Goal: Task Accomplishment & Management: Use online tool/utility

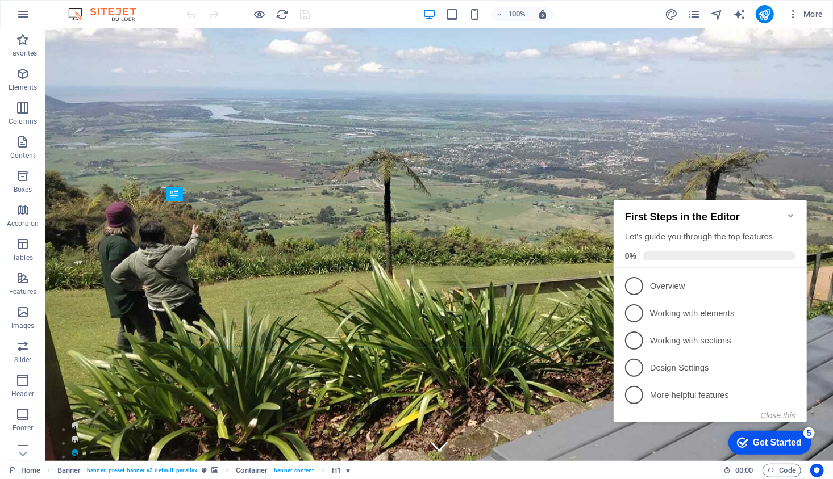
click at [788, 211] on icon "Minimize checklist" at bounding box center [790, 215] width 9 height 9
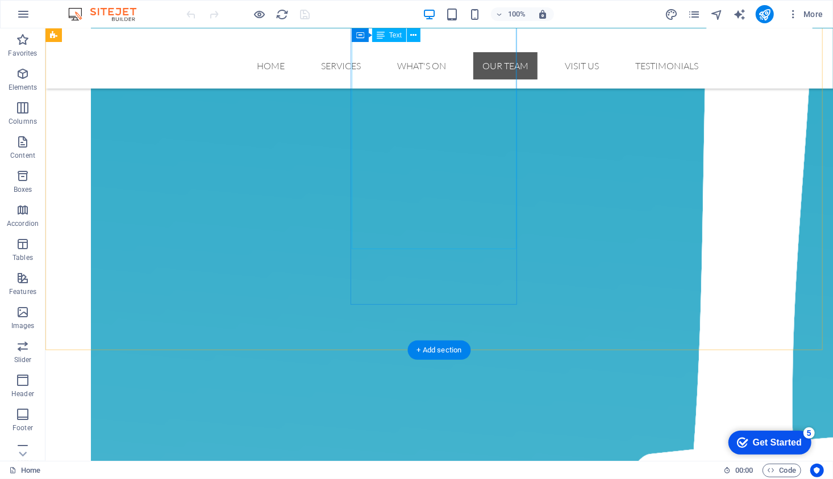
scroll to position [3176, 0]
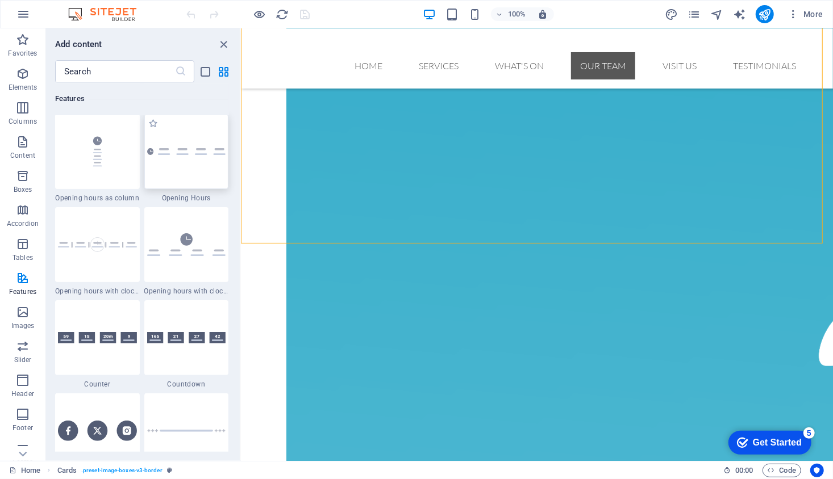
scroll to position [4896, 0]
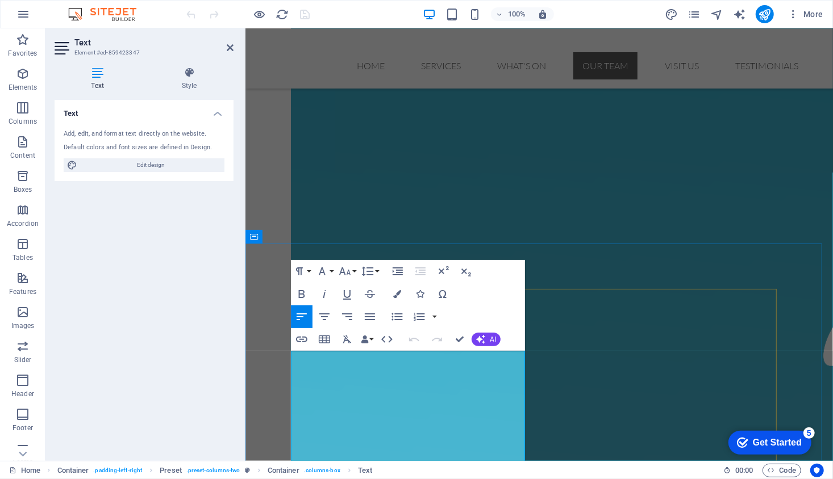
scroll to position [3158, 0]
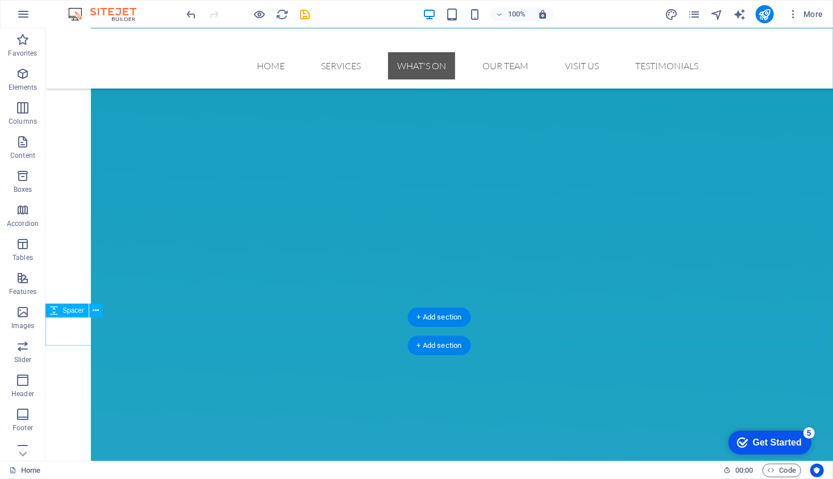
scroll to position [1980, 0]
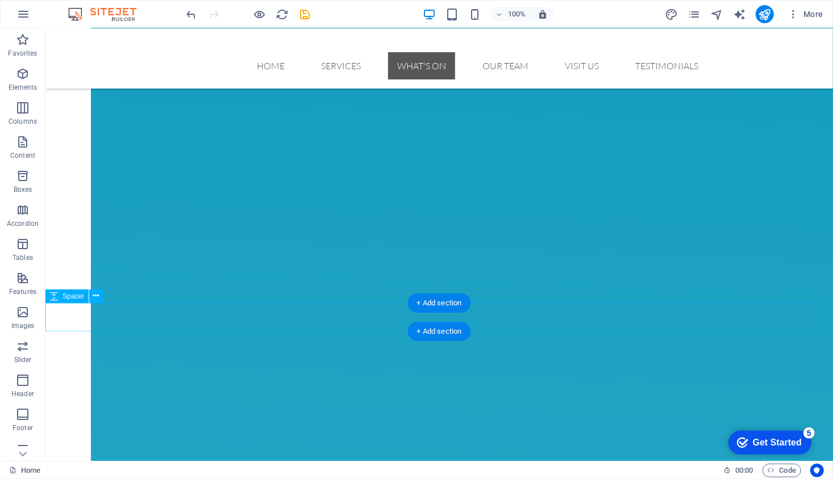
click at [435, 307] on div "+ Add section" at bounding box center [439, 303] width 63 height 19
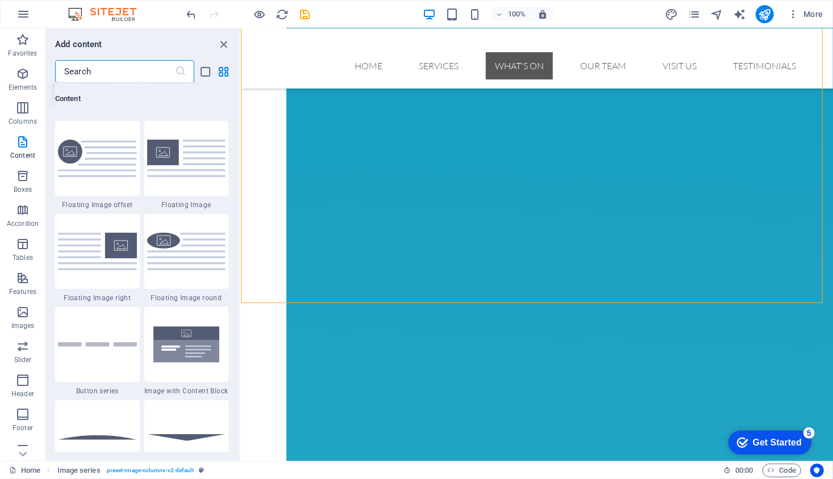
scroll to position [2448, 0]
click at [194, 172] on div at bounding box center [186, 157] width 85 height 75
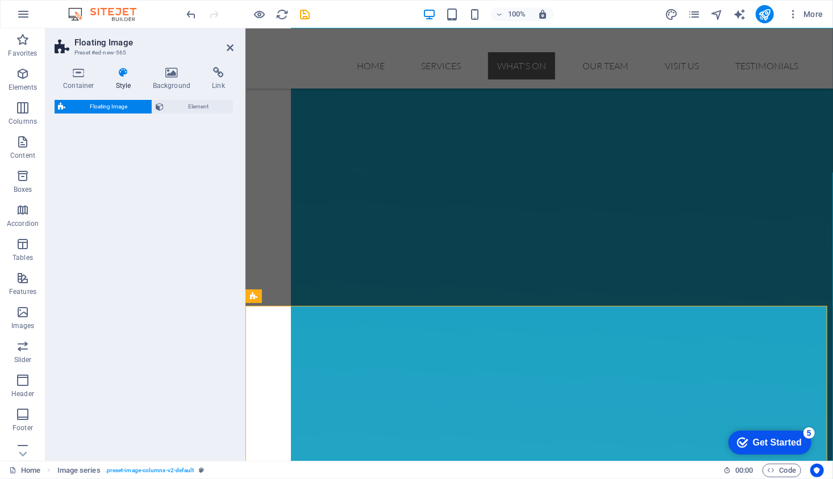
scroll to position [2011, 0]
select select "%"
select select "rem"
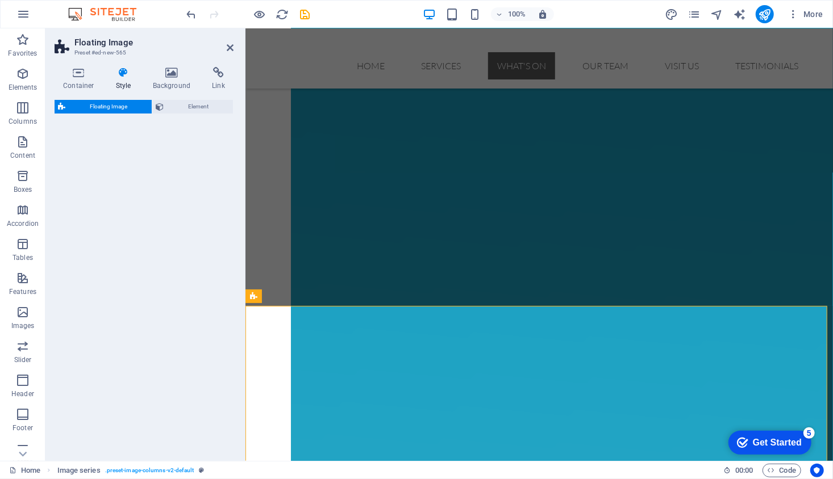
select select "rem"
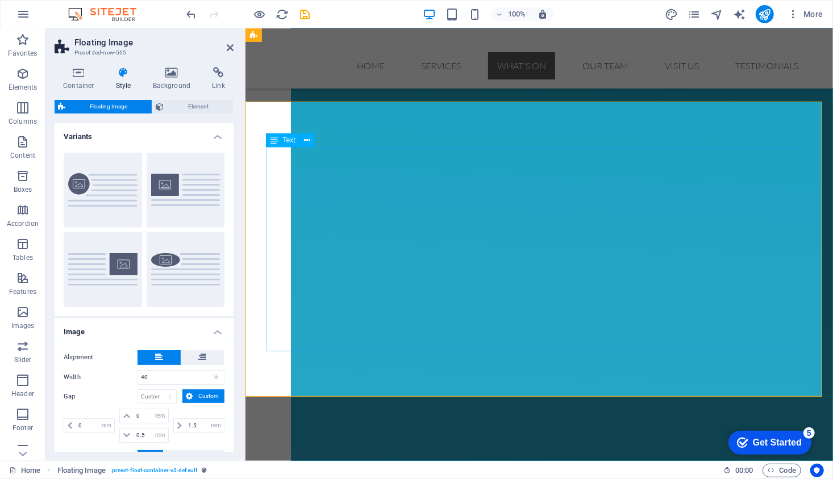
scroll to position [2212, 0]
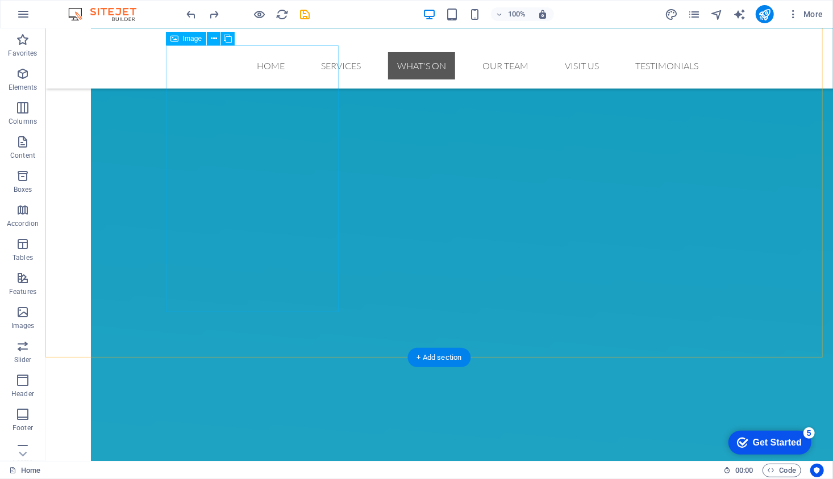
scroll to position [1939, 0]
click at [437, 344] on div "+ Add section" at bounding box center [439, 344] width 63 height 19
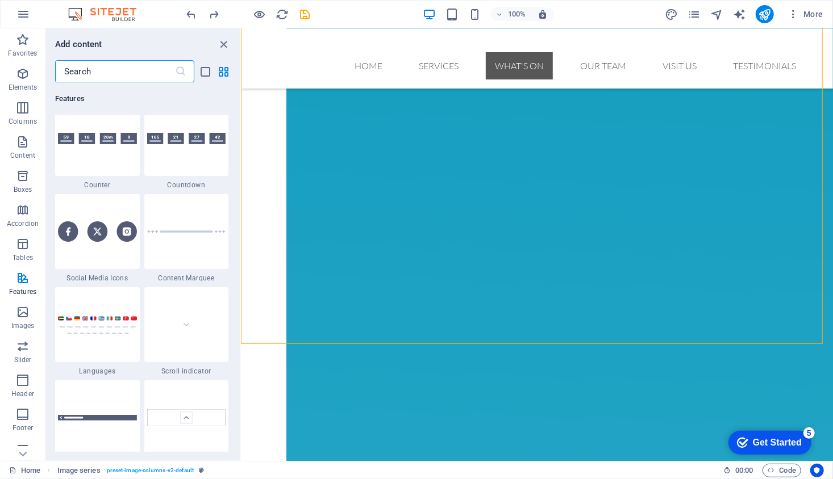
scroll to position [5022, 0]
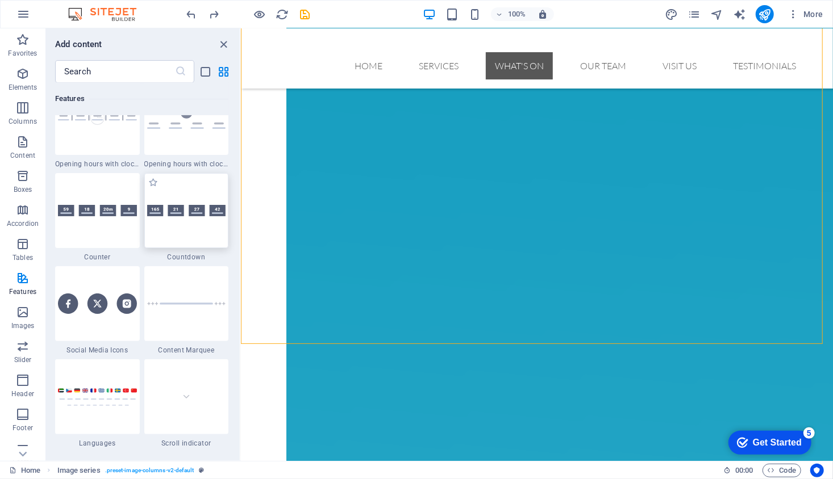
click at [196, 217] on div at bounding box center [186, 210] width 85 height 75
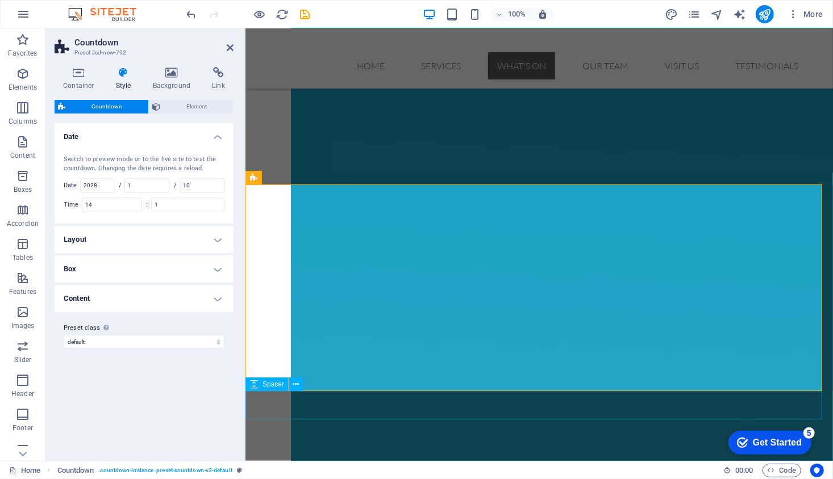
scroll to position [2130, 0]
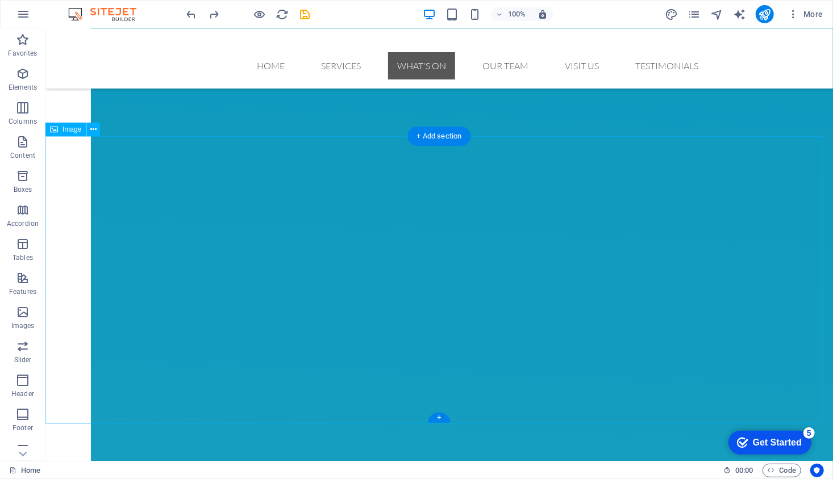
scroll to position [1463, 0]
click at [438, 173] on div "+ Add section" at bounding box center [439, 174] width 63 height 19
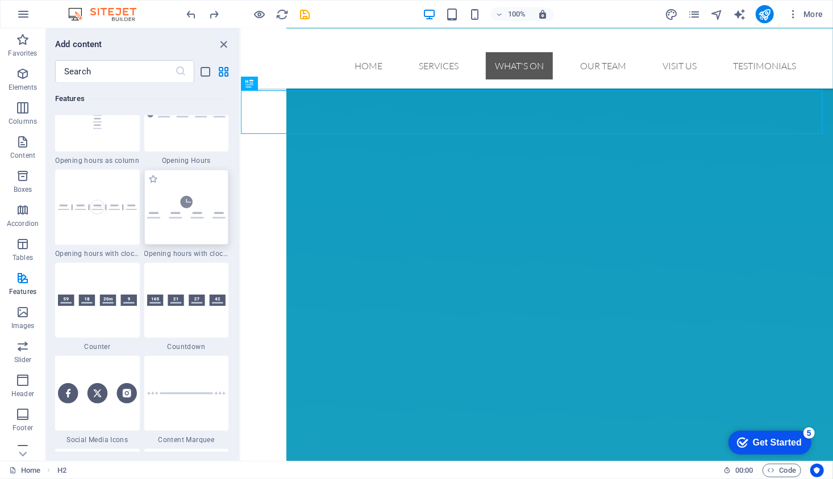
scroll to position [4934, 0]
click at [183, 304] on div at bounding box center [186, 298] width 85 height 75
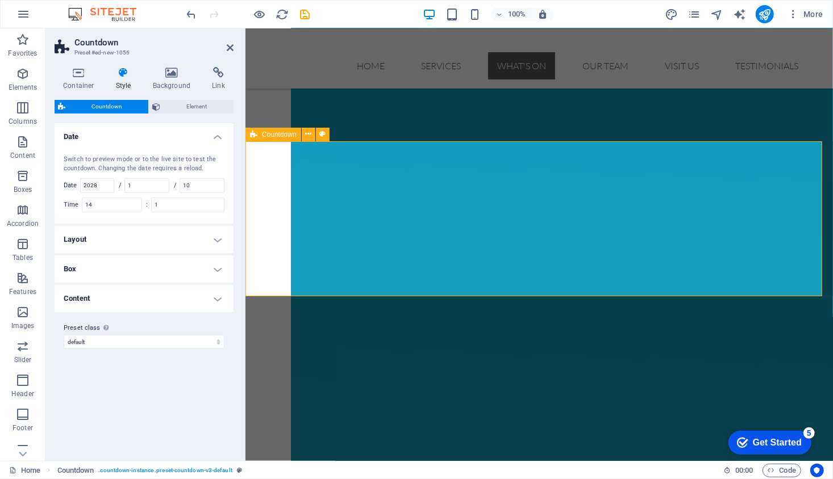
scroll to position [1548, 0]
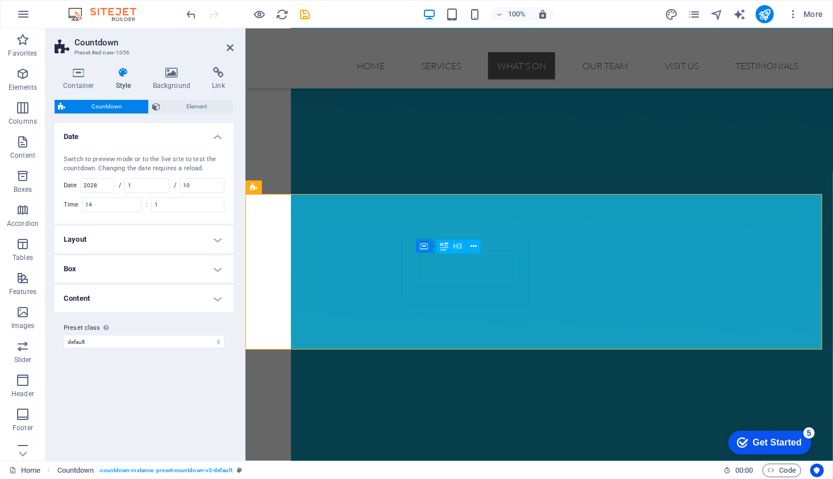
click at [306, 184] on icon at bounding box center [308, 188] width 6 height 12
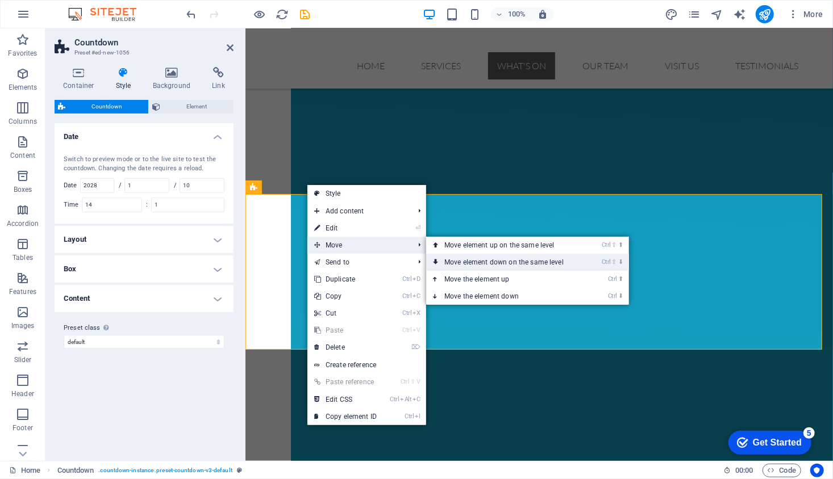
click at [522, 266] on link "Ctrl ⇧ ⬇ Move element down on the same level" at bounding box center [506, 262] width 160 height 17
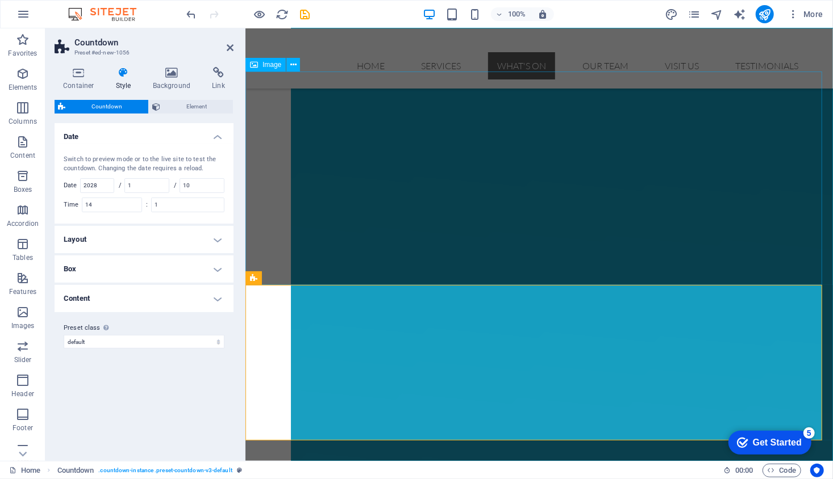
scroll to position [1714, 0]
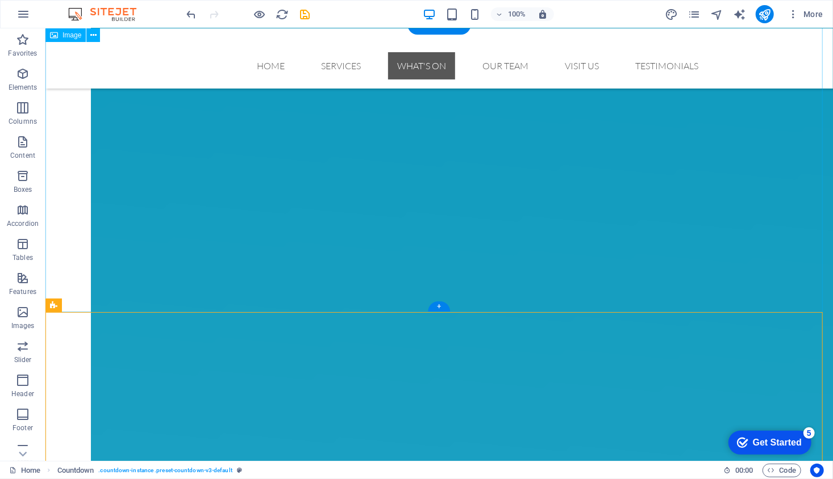
scroll to position [1613, 0]
click at [109, 307] on icon at bounding box center [108, 306] width 6 height 12
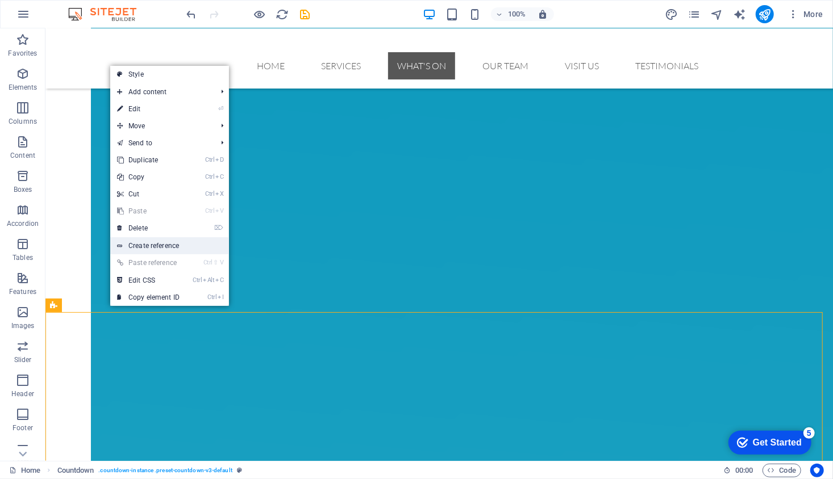
click at [151, 245] on link "Create reference" at bounding box center [169, 245] width 119 height 17
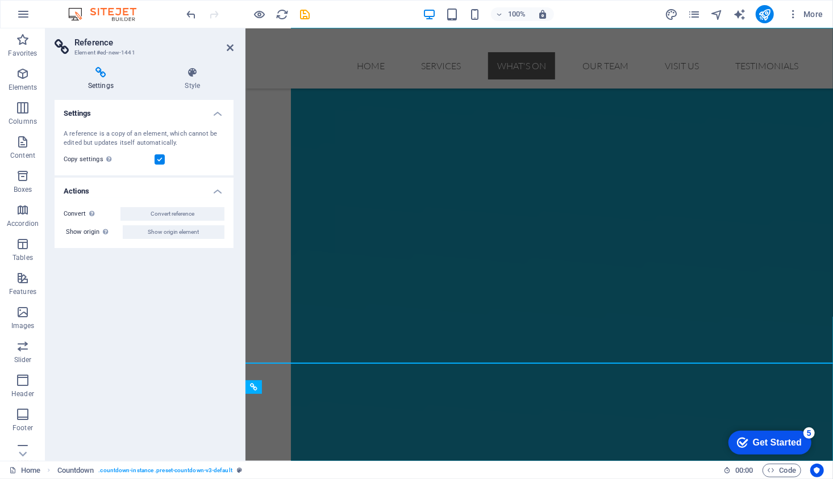
scroll to position [1718, 0]
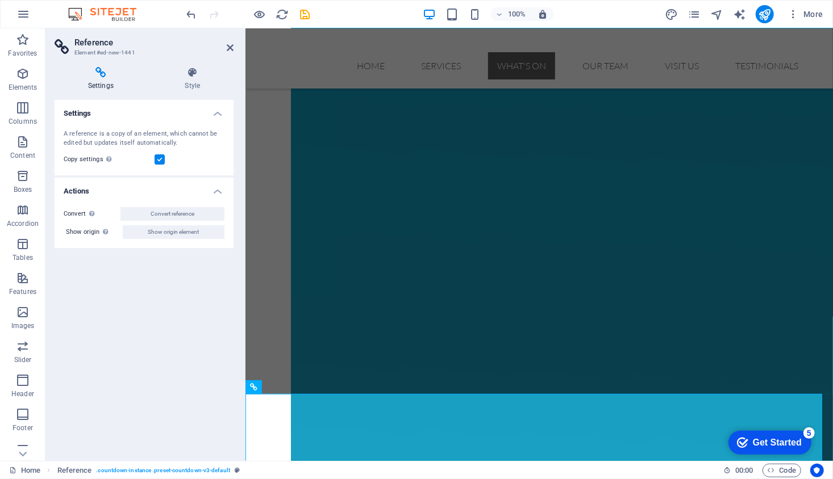
click at [105, 76] on icon at bounding box center [101, 72] width 93 height 11
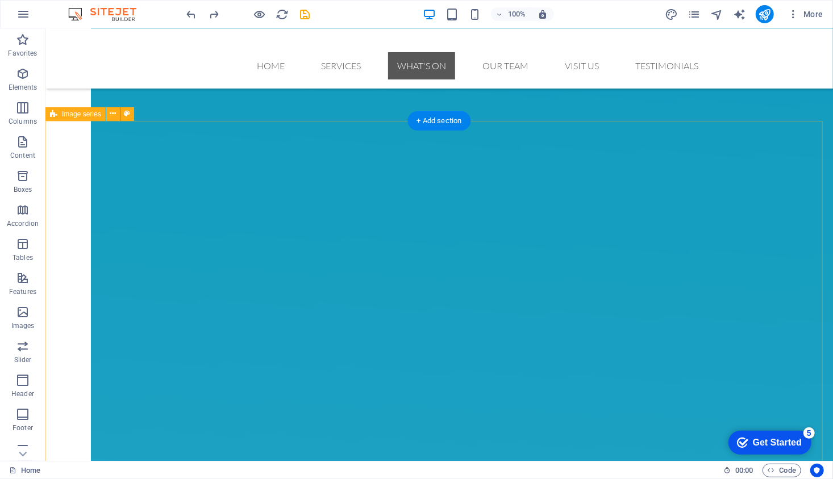
scroll to position [1809, 0]
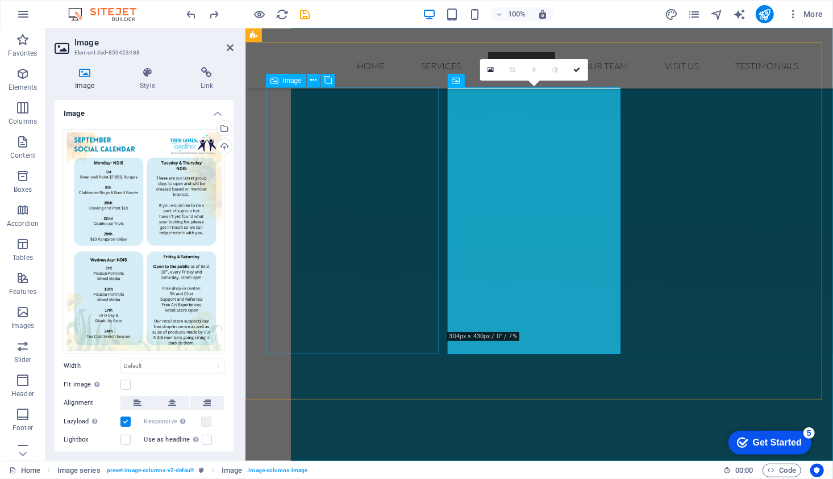
scroll to position [1915, 0]
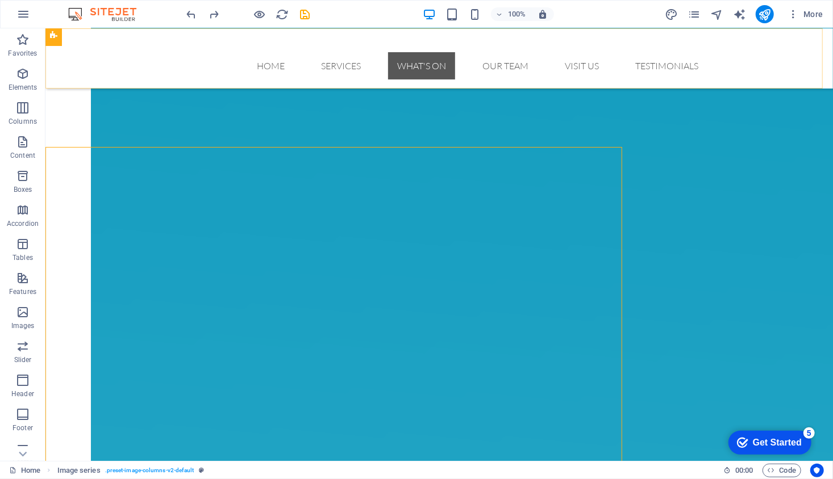
scroll to position [1809, 0]
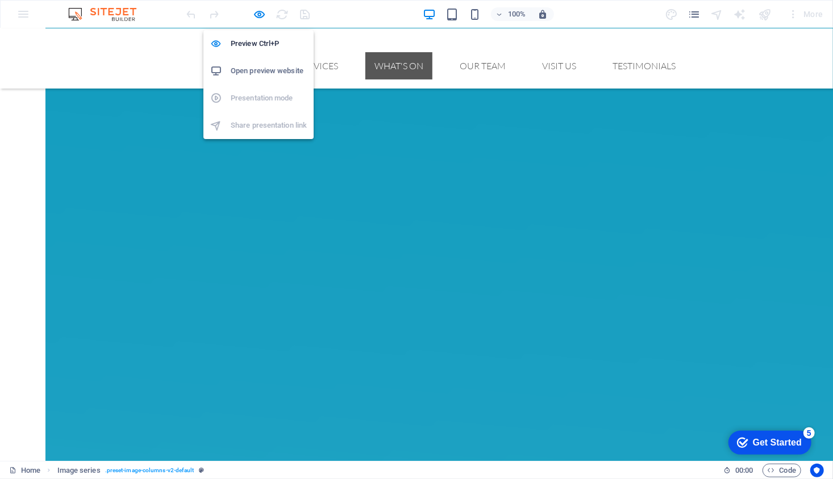
click at [249, 77] on h6 "Open preview website" at bounding box center [269, 71] width 76 height 14
